Goal: Connect with others: Establish contact or relationships with other users

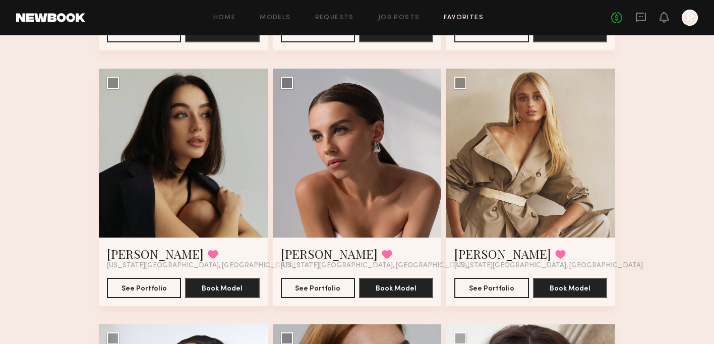
scroll to position [605, 0]
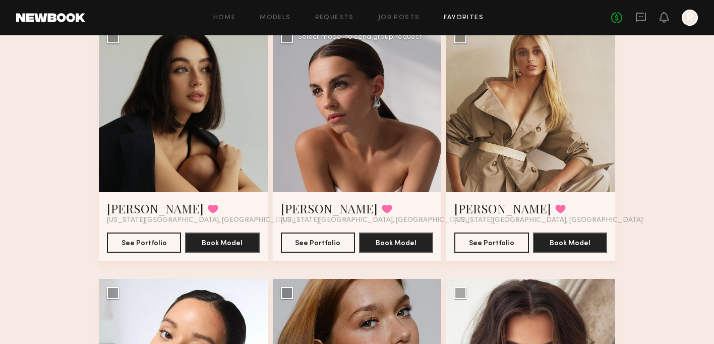
click at [398, 148] on div at bounding box center [357, 107] width 169 height 169
click at [329, 243] on button "See Portfolio" at bounding box center [318, 242] width 74 height 20
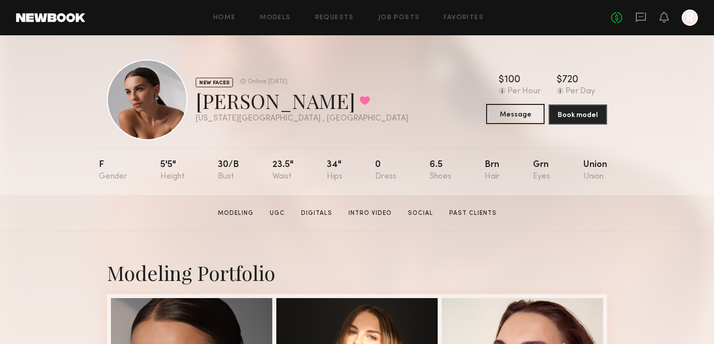
click at [531, 119] on button "Message" at bounding box center [515, 114] width 58 height 20
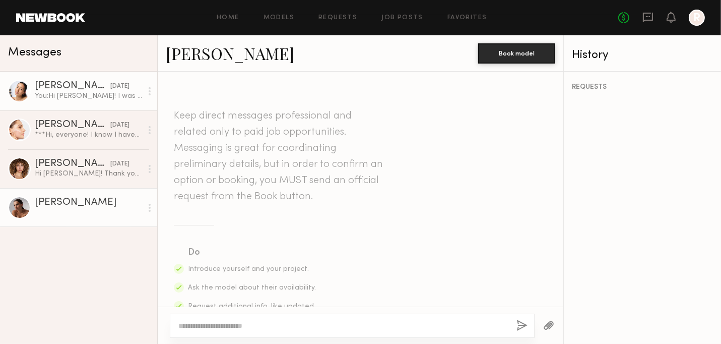
click at [83, 99] on div "You: Hi [PERSON_NAME]! I was wondering if you were available the week of [DATE]…" at bounding box center [88, 96] width 107 height 10
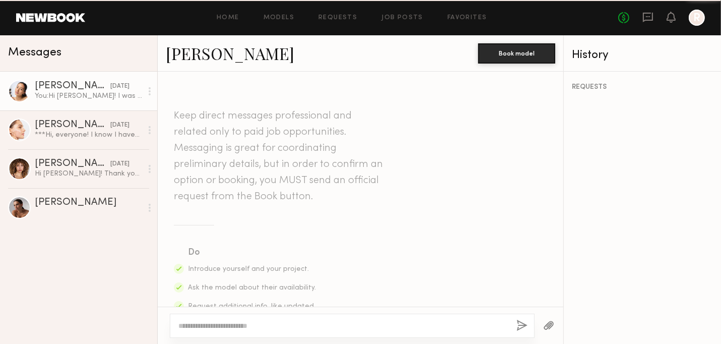
scroll to position [419, 0]
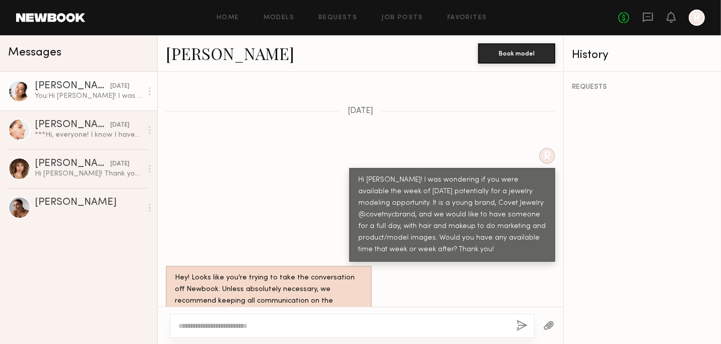
drag, startPoint x: 351, startPoint y: 153, endPoint x: 504, endPoint y: 236, distance: 173.5
click at [504, 236] on div "Keep direct messages professional and related only to paid job opportunities. M…" at bounding box center [361, 189] width 406 height 235
copy div "Hi [PERSON_NAME]! I was wondering if you were available the week of [DATE] pote…"
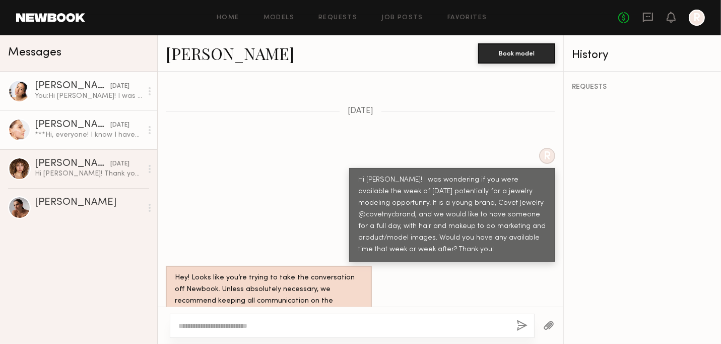
click at [66, 121] on div "[PERSON_NAME]" at bounding box center [73, 125] width 76 height 10
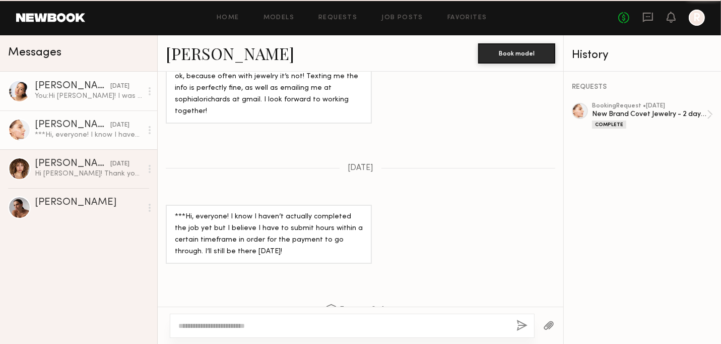
scroll to position [1082, 0]
click at [60, 81] on div "[PERSON_NAME]" at bounding box center [73, 86] width 76 height 10
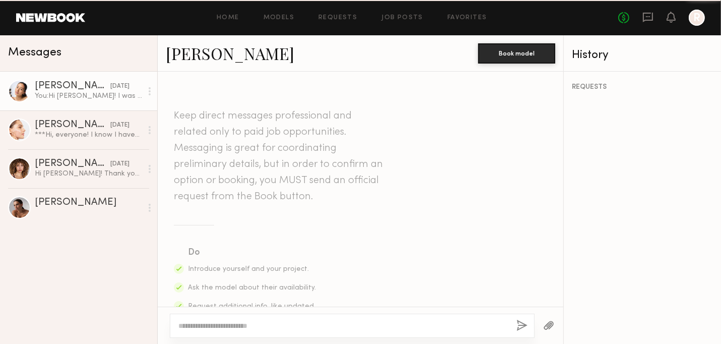
scroll to position [419, 0]
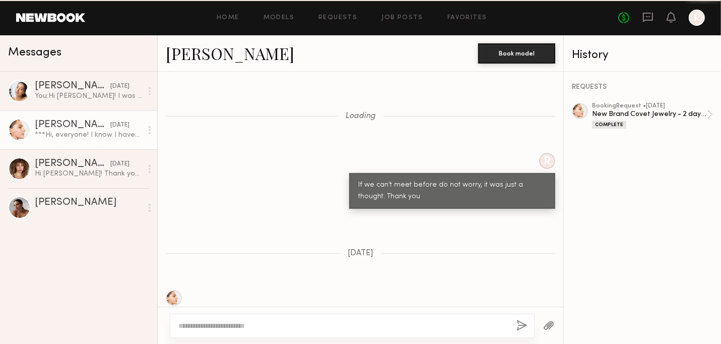
scroll to position [1082, 0]
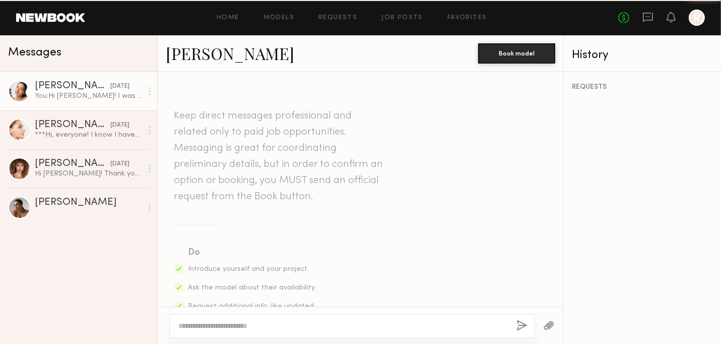
scroll to position [419, 0]
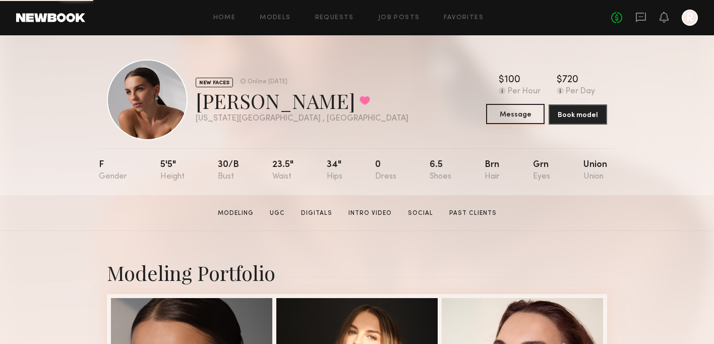
click at [527, 112] on button "Message" at bounding box center [515, 114] width 58 height 20
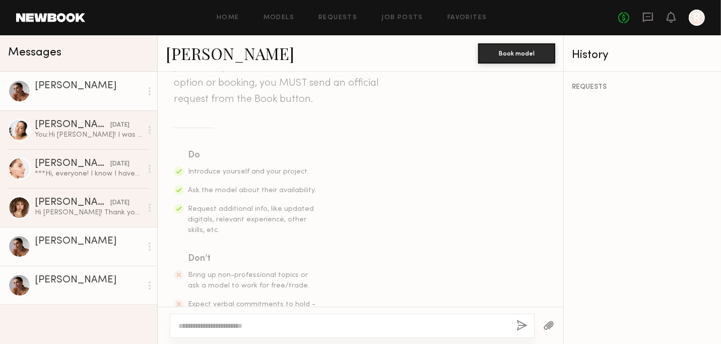
scroll to position [101, 0]
click at [220, 319] on div at bounding box center [352, 326] width 365 height 24
click at [213, 326] on textarea at bounding box center [343, 326] width 330 height 10
paste textarea "**********"
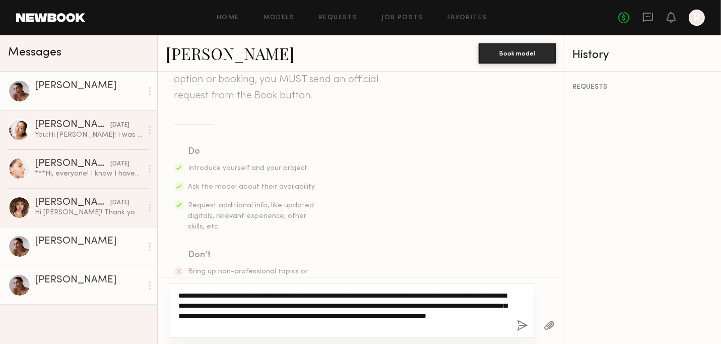
click at [211, 294] on textarea "**********" at bounding box center [343, 310] width 331 height 40
type textarea "**********"
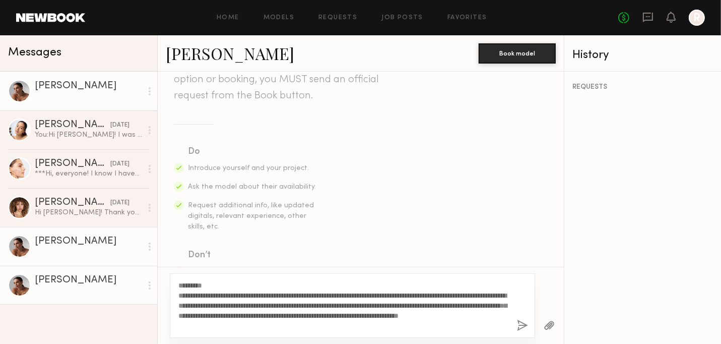
click at [518, 288] on div "**********" at bounding box center [352, 305] width 365 height 65
click at [520, 324] on button "button" at bounding box center [522, 326] width 11 height 13
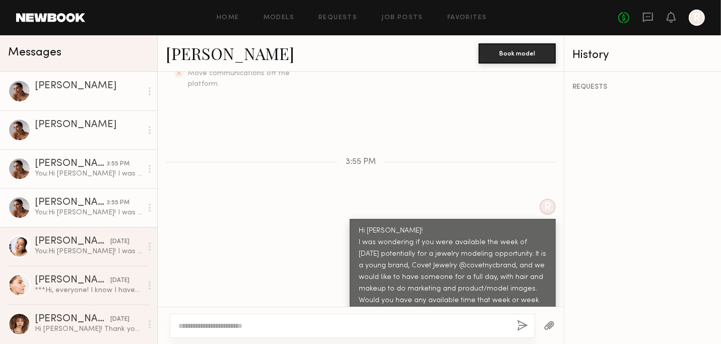
scroll to position [431, 0]
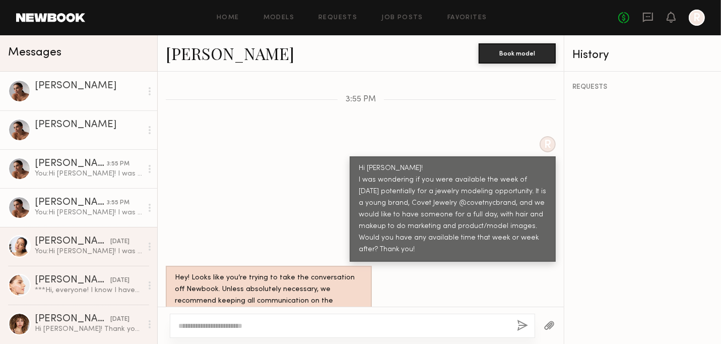
click at [91, 166] on div "[PERSON_NAME]" at bounding box center [71, 164] width 72 height 10
click at [91, 205] on div "[PERSON_NAME]" at bounding box center [71, 203] width 72 height 10
click at [88, 176] on div "You: Hi [PERSON_NAME]! I was wondering if you were available the week of [DATE]…" at bounding box center [88, 174] width 107 height 10
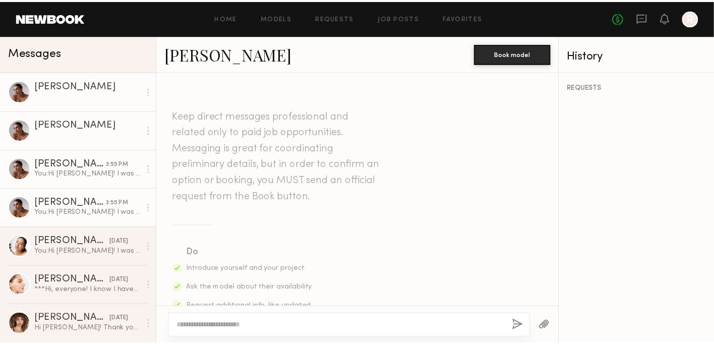
scroll to position [0, 0]
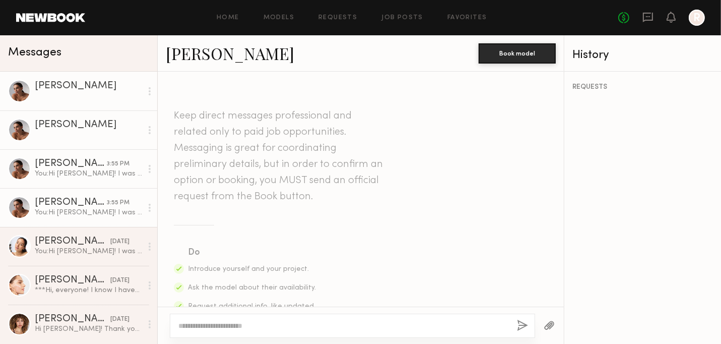
click at [79, 94] on div at bounding box center [88, 96] width 107 height 10
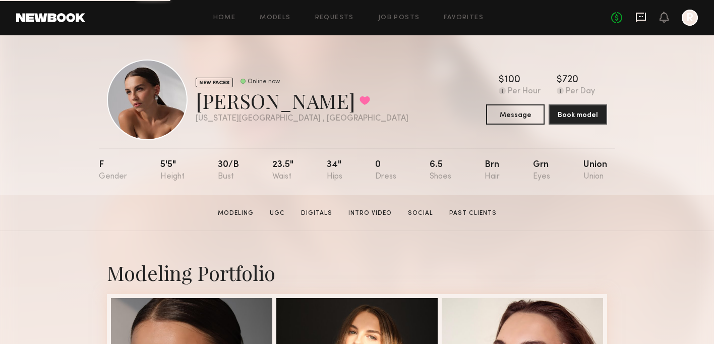
click at [638, 17] on icon at bounding box center [640, 17] width 11 height 11
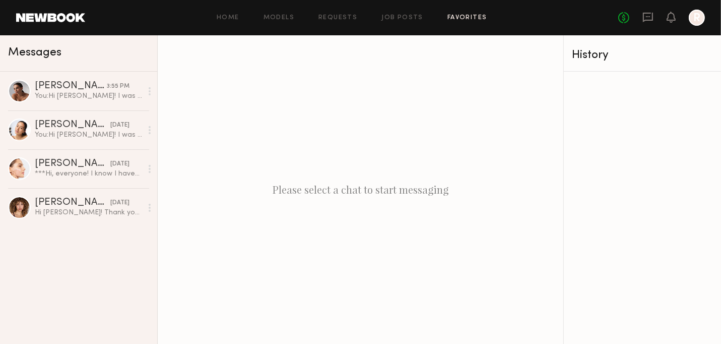
click at [478, 18] on link "Favorites" at bounding box center [468, 18] width 40 height 7
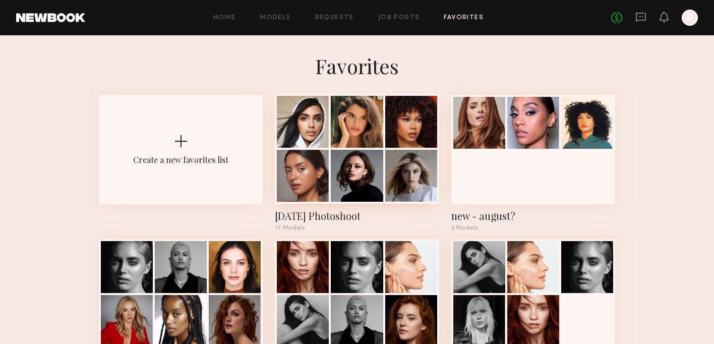
click at [344, 145] on div at bounding box center [357, 122] width 52 height 52
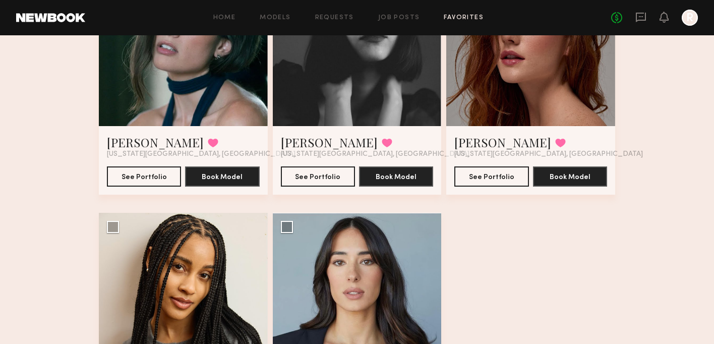
scroll to position [1311, 0]
